Goal: Task Accomplishment & Management: Manage account settings

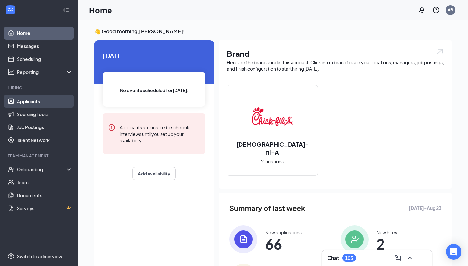
click at [23, 104] on link "Applicants" at bounding box center [45, 101] width 56 height 13
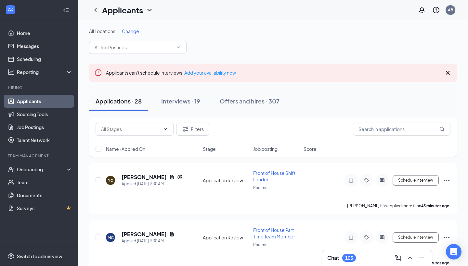
click at [135, 33] on span "Change" at bounding box center [130, 31] width 17 height 6
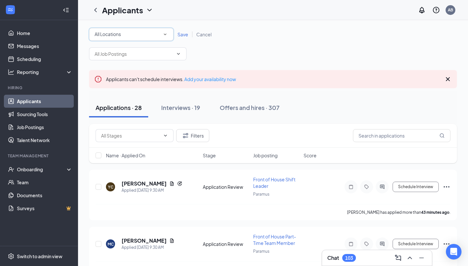
click at [134, 34] on div "All Locations" at bounding box center [131, 35] width 73 height 8
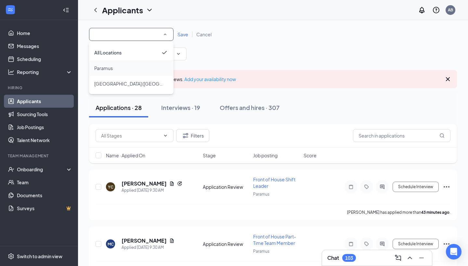
click at [128, 67] on div "Paramus" at bounding box center [131, 68] width 74 height 8
click at [178, 54] on icon "ChevronDown" at bounding box center [178, 53] width 5 height 5
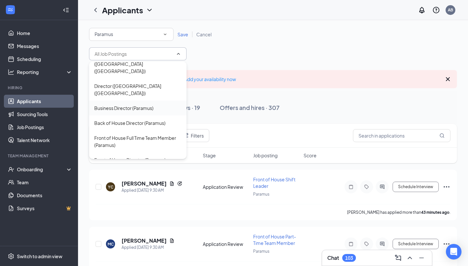
scroll to position [39, 0]
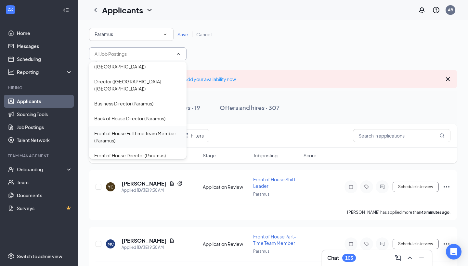
click at [149, 130] on div "Front of House Full Time Team Member (Paramus)" at bounding box center [137, 137] width 87 height 14
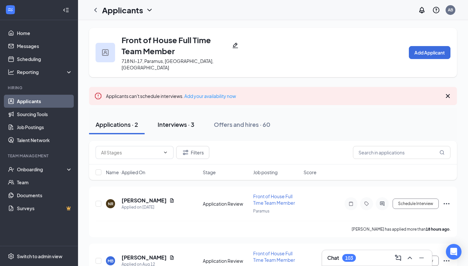
click at [180, 122] on button "Interviews · 3" at bounding box center [176, 124] width 50 height 19
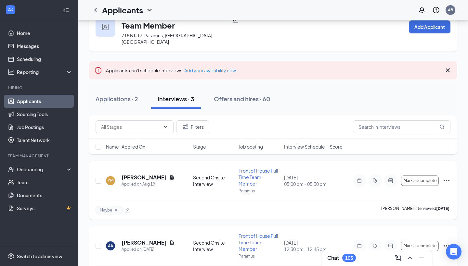
scroll to position [26, 0]
click at [144, 174] on h5 "[PERSON_NAME]" at bounding box center [144, 177] width 45 height 7
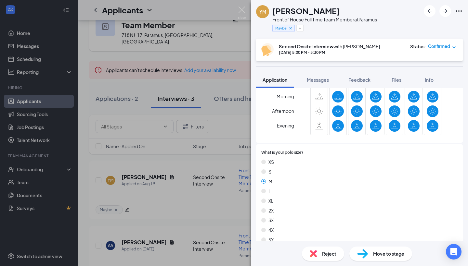
scroll to position [320, 0]
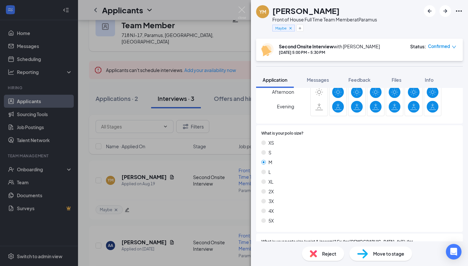
click at [379, 251] on span "Move to stage" at bounding box center [388, 254] width 31 height 7
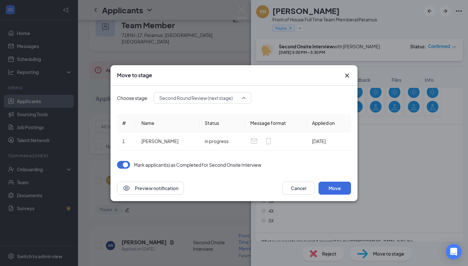
click at [212, 101] on span "Second Round Review (next stage)" at bounding box center [195, 98] width 73 height 10
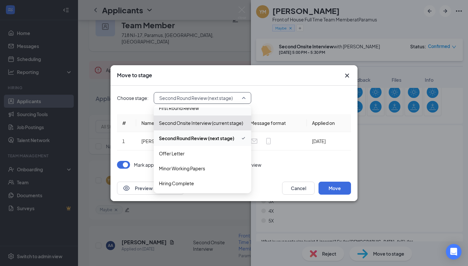
scroll to position [52, 0]
click at [194, 156] on span "Offer Letter" at bounding box center [202, 153] width 87 height 7
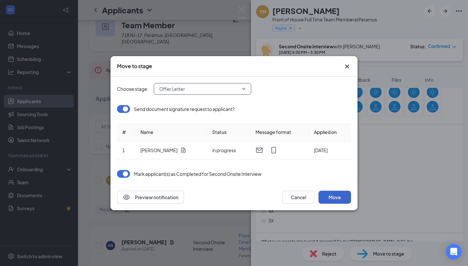
click at [329, 196] on button "Move" at bounding box center [334, 197] width 32 height 13
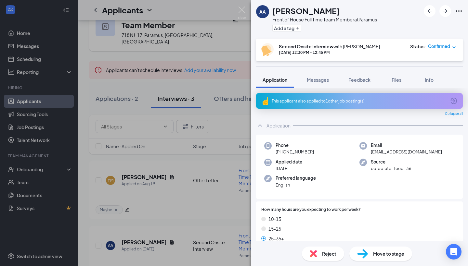
click at [248, 7] on div "AA [PERSON_NAME] Front of House Full Time Team Member at Paramus Add a tag Seco…" at bounding box center [234, 133] width 468 height 266
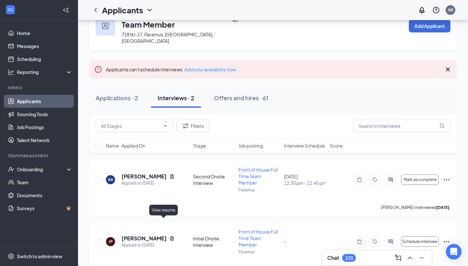
scroll to position [26, 0]
click at [144, 174] on h5 "[PERSON_NAME]" at bounding box center [144, 177] width 45 height 7
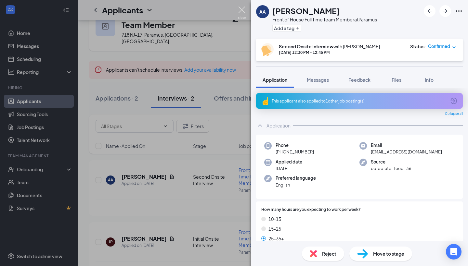
click at [241, 15] on img at bounding box center [242, 12] width 8 height 13
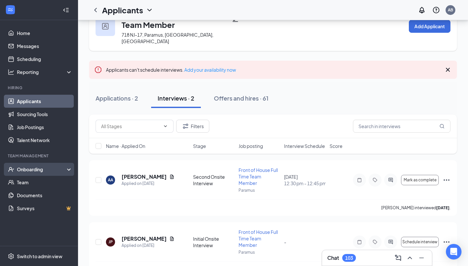
click at [35, 171] on div "Onboarding" at bounding box center [42, 169] width 50 height 6
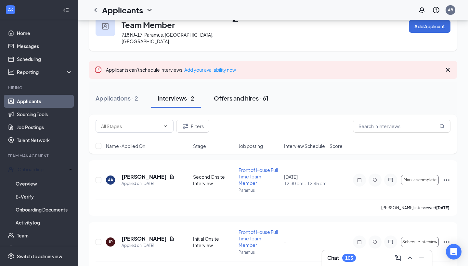
click at [252, 96] on button "Offers and hires · 61" at bounding box center [241, 98] width 68 height 19
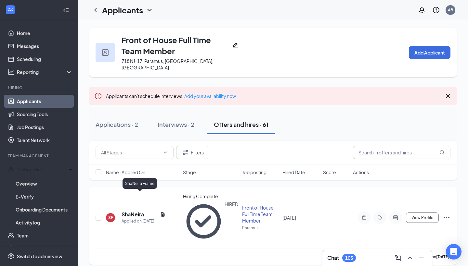
click at [135, 211] on h5 "ShaNeira Frame" at bounding box center [140, 214] width 36 height 7
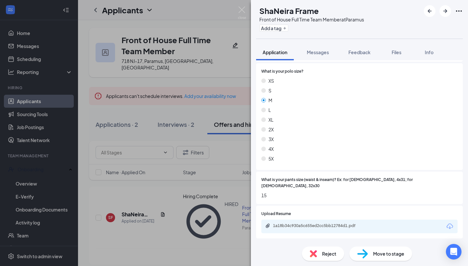
scroll to position [372, 0]
click at [240, 10] on img at bounding box center [242, 12] width 8 height 13
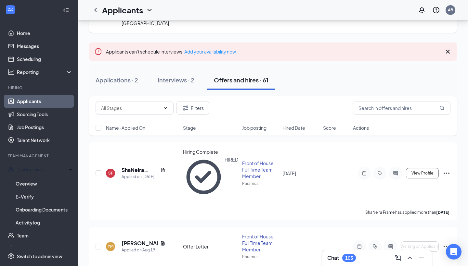
scroll to position [48, 0]
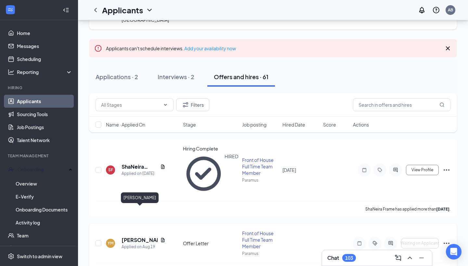
click at [131, 237] on h5 "[PERSON_NAME]" at bounding box center [140, 240] width 36 height 7
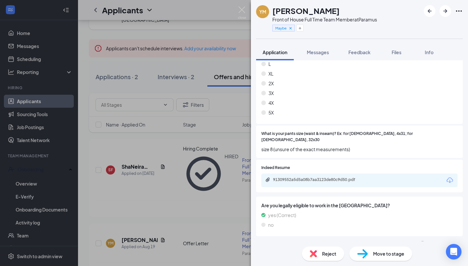
scroll to position [400, 0]
click at [241, 8] on img at bounding box center [242, 12] width 8 height 13
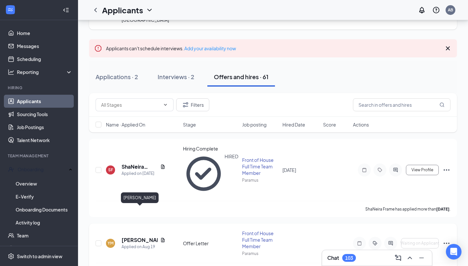
click at [130, 237] on h5 "[PERSON_NAME]" at bounding box center [140, 240] width 36 height 7
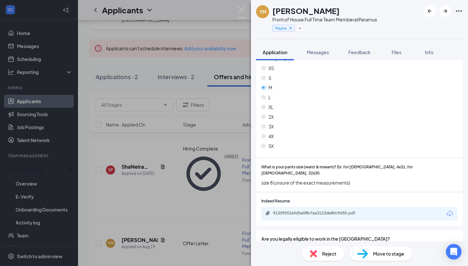
scroll to position [369, 0]
